Goal: Find specific page/section

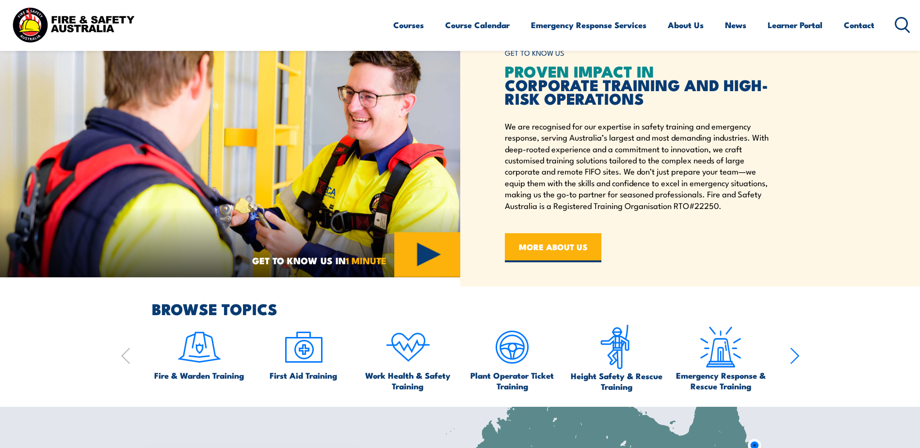
scroll to position [417, 0]
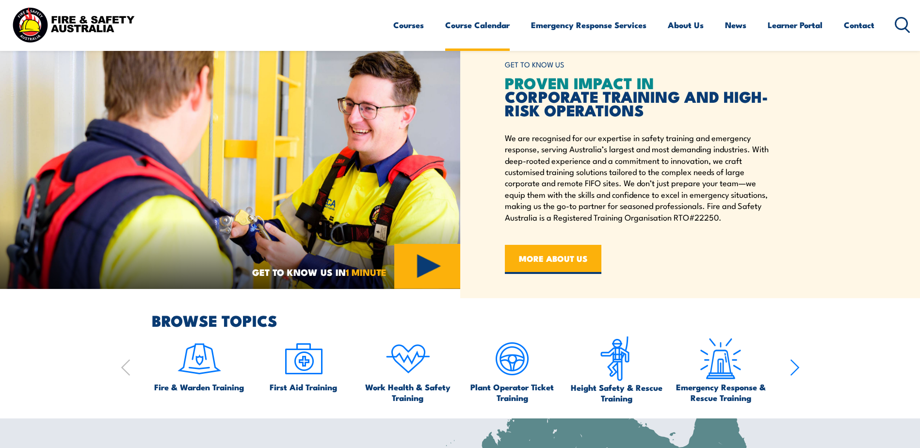
click at [467, 23] on link "Course Calendar" at bounding box center [477, 25] width 65 height 26
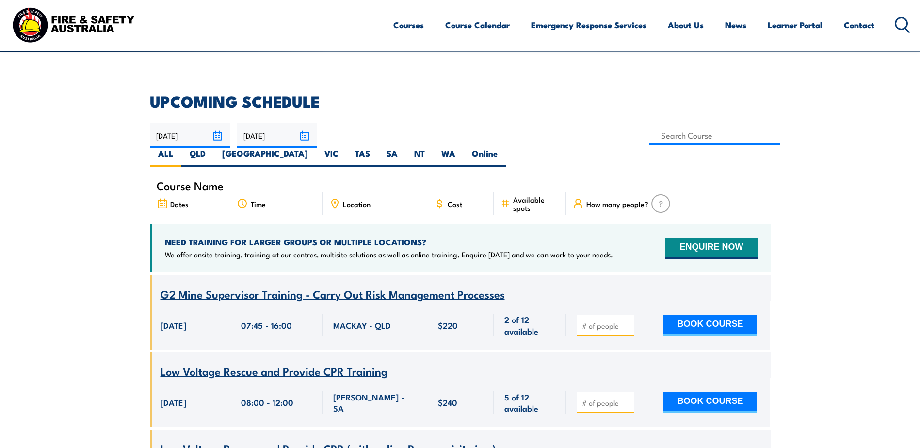
scroll to position [242, 0]
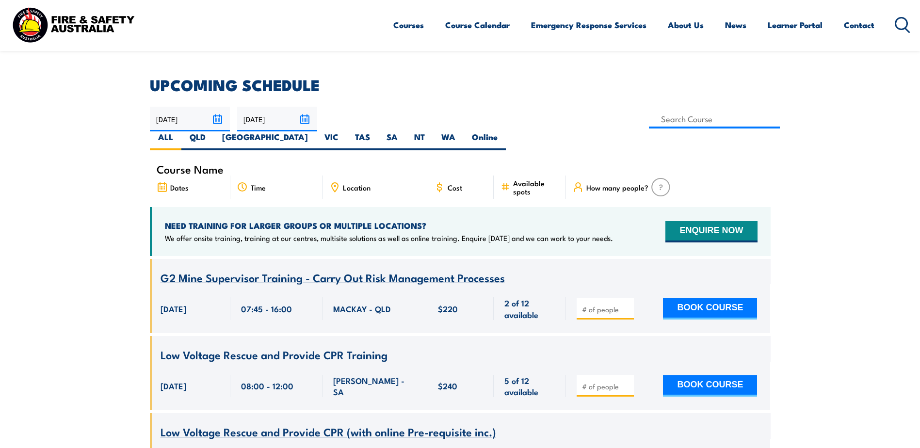
click at [353, 183] on span "Location" at bounding box center [357, 187] width 28 height 8
click at [214, 131] on label "QLD" at bounding box center [197, 140] width 32 height 19
click at [212, 131] on input "QLD" at bounding box center [209, 134] width 6 height 6
radio input "true"
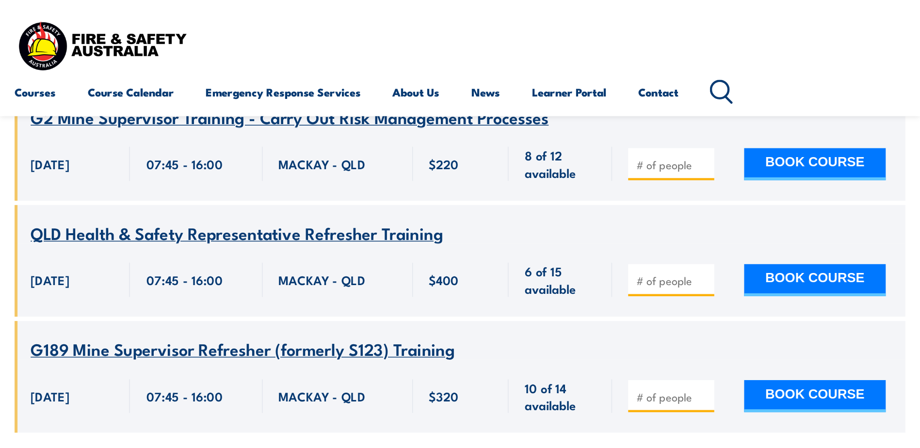
scroll to position [4830, 0]
